Goal: Information Seeking & Learning: Learn about a topic

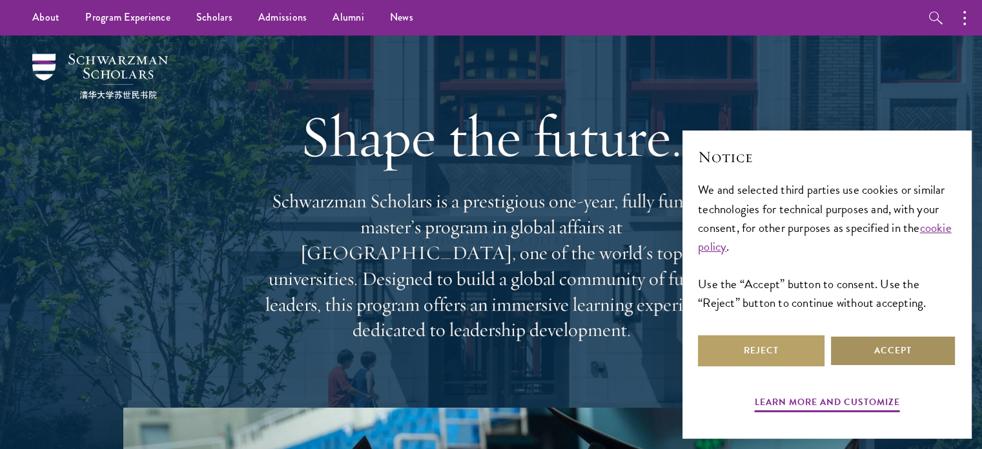
click at [861, 350] on button "Accept" at bounding box center [893, 350] width 127 height 31
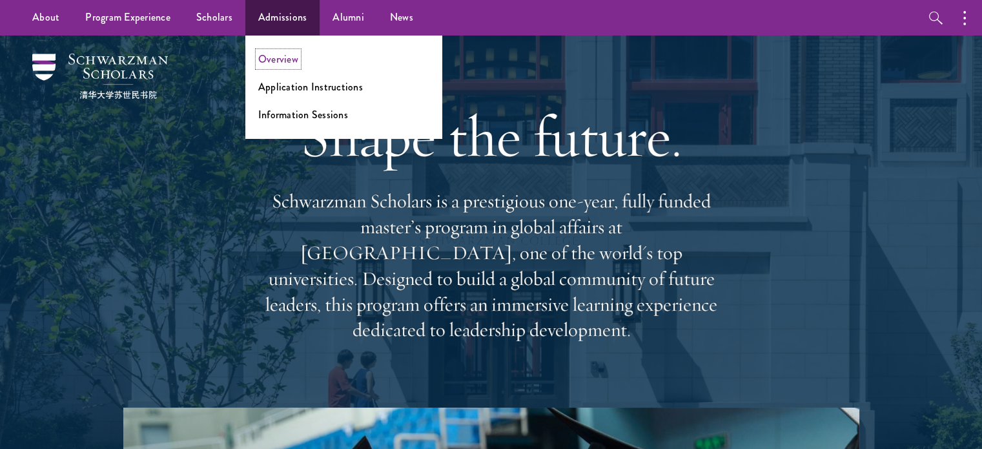
click at [282, 57] on link "Overview" at bounding box center [278, 59] width 40 height 15
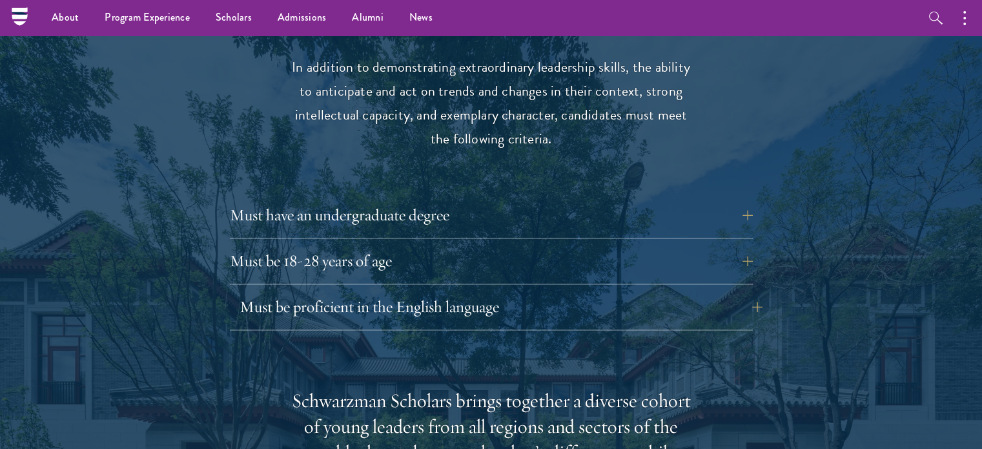
scroll to position [1657, 0]
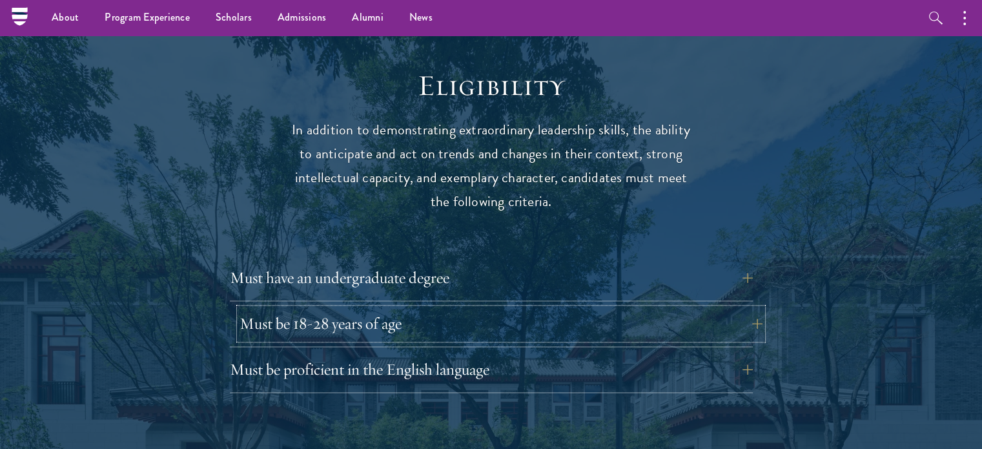
click at [461, 308] on button "Must be 18-28 years of age" at bounding box center [501, 323] width 523 height 31
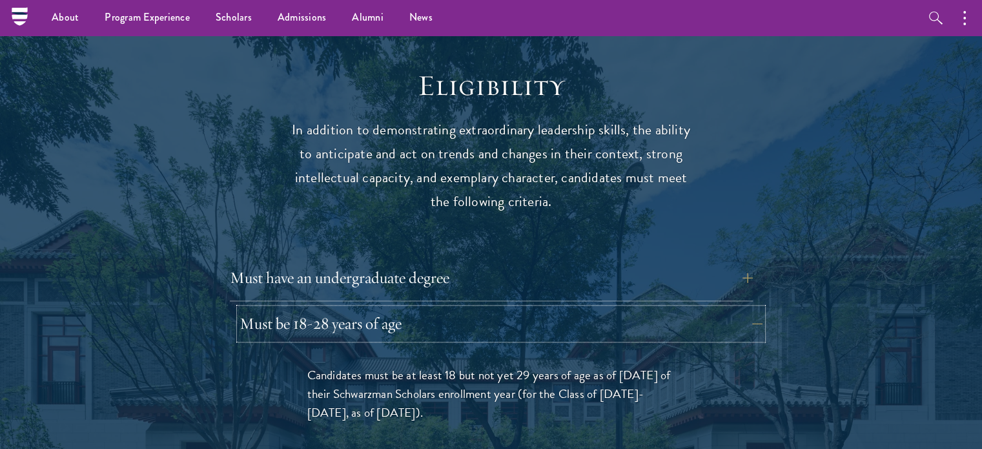
click at [461, 308] on button "Must be 18-28 years of age" at bounding box center [501, 323] width 523 height 31
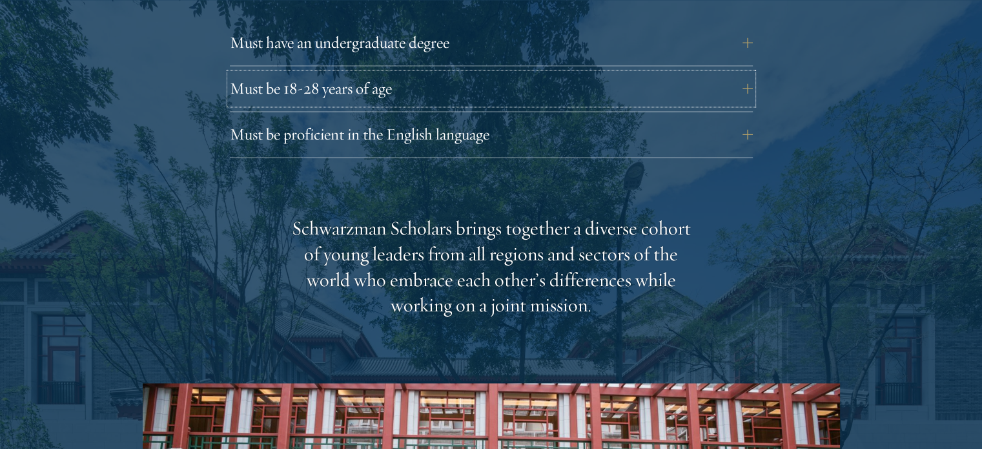
scroll to position [1808, 0]
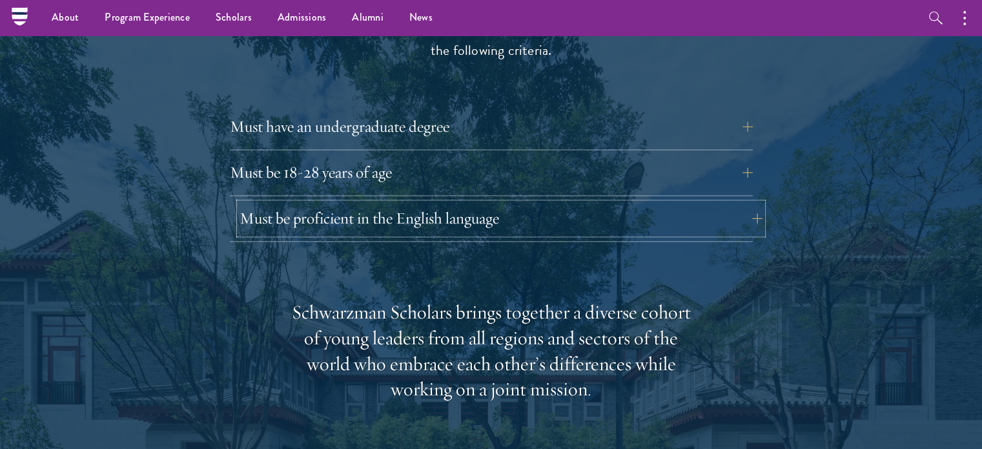
click at [444, 203] on button "Must be proficient in the English language" at bounding box center [501, 218] width 523 height 31
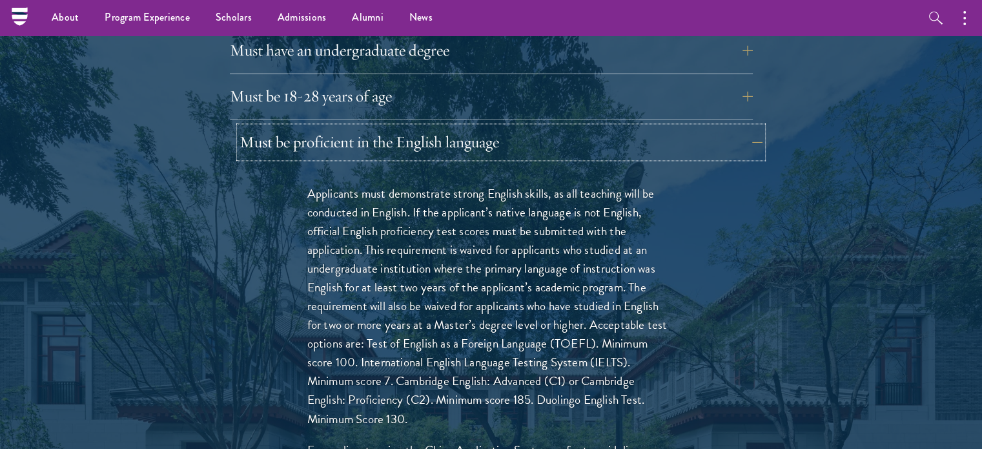
scroll to position [1959, 0]
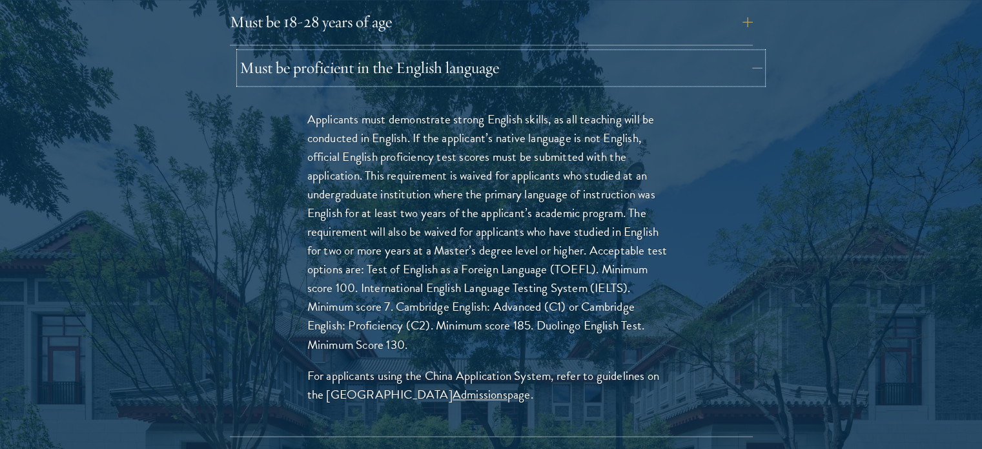
click at [450, 52] on button "Must be proficient in the English language" at bounding box center [501, 67] width 523 height 31
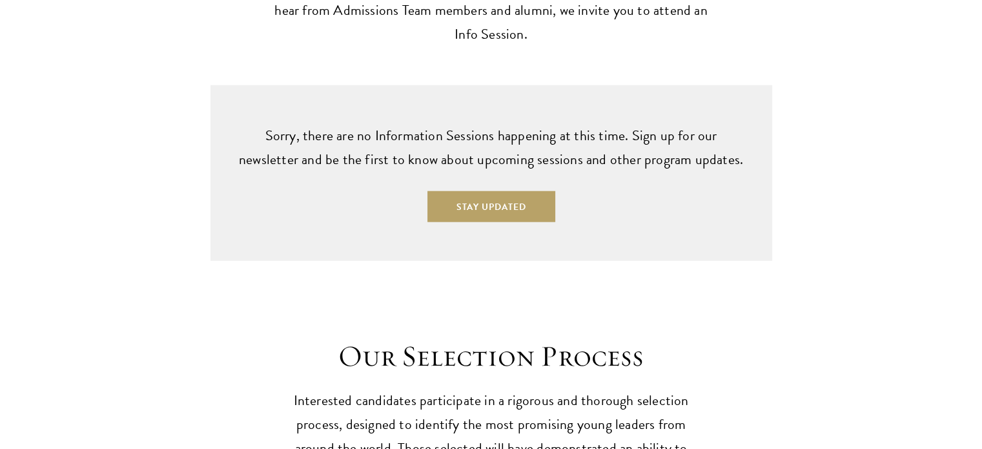
scroll to position [3314, 0]
